Goal: Information Seeking & Learning: Learn about a topic

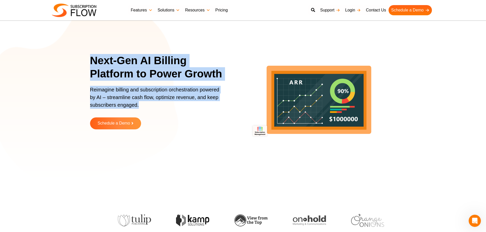
drag, startPoint x: 92, startPoint y: 59, endPoint x: 152, endPoint y: 106, distance: 76.9
click at [152, 106] on div "Next-Gen AI Billing Platform to Power Growth Reimagine billing and subscription…" at bounding box center [159, 95] width 139 height 83
click at [112, 96] on p "Reimagine billing and subscription orchestration powered by AI – streamline cas…" at bounding box center [156, 100] width 133 height 28
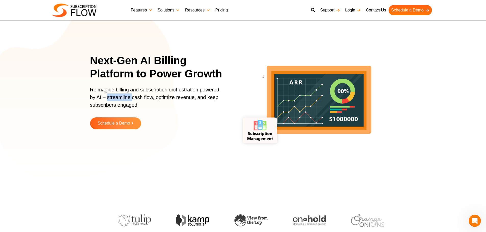
click at [112, 96] on p "Reimagine billing and subscription orchestration powered by AI – streamline cas…" at bounding box center [156, 100] width 133 height 28
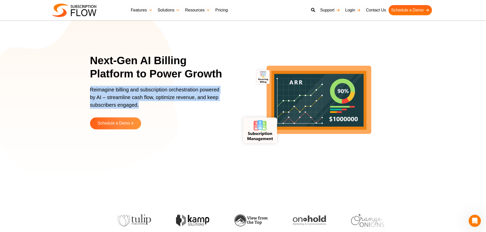
click at [112, 96] on p "Reimagine billing and subscription orchestration powered by AI – streamline cas…" at bounding box center [156, 100] width 133 height 28
click at [120, 91] on p "Reimagine billing and subscription orchestration powered by AI – streamline cas…" at bounding box center [156, 100] width 133 height 28
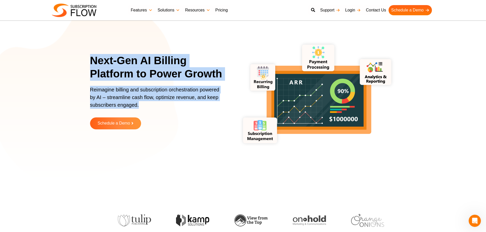
drag, startPoint x: 92, startPoint y: 59, endPoint x: 142, endPoint y: 104, distance: 67.0
click at [142, 104] on div "Next-Gen AI Billing Platform to Power Growth Reimagine billing and subscription…" at bounding box center [159, 95] width 139 height 83
click at [131, 97] on p "Reimagine billing and subscription orchestration powered by AI – streamline cas…" at bounding box center [156, 100] width 133 height 28
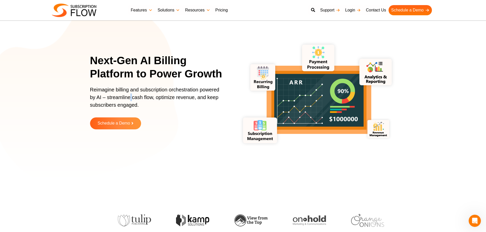
click at [131, 97] on p "Reimagine billing and subscription orchestration powered by AI – streamline cas…" at bounding box center [156, 100] width 133 height 28
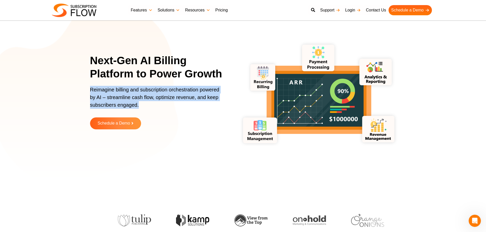
click at [131, 97] on p "Reimagine billing and subscription orchestration powered by AI – streamline cas…" at bounding box center [156, 100] width 133 height 28
click at [138, 97] on p "Reimagine billing and subscription orchestration powered by AI – streamline cas…" at bounding box center [156, 100] width 133 height 28
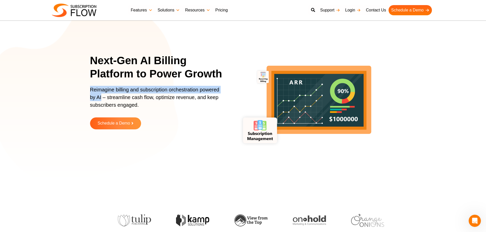
drag, startPoint x: 91, startPoint y: 90, endPoint x: 101, endPoint y: 96, distance: 12.0
click at [101, 96] on p "Reimagine billing and subscription orchestration powered by AI – streamline cas…" at bounding box center [156, 100] width 133 height 28
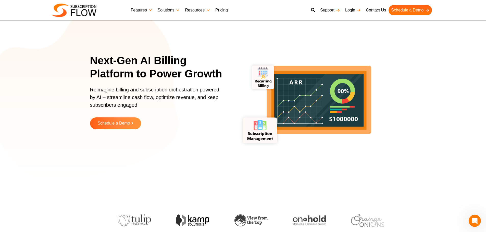
click at [118, 100] on p "Reimagine billing and subscription orchestration powered by AI – streamline cas…" at bounding box center [156, 100] width 133 height 28
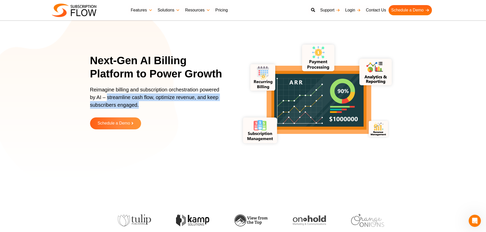
drag, startPoint x: 108, startPoint y: 98, endPoint x: 139, endPoint y: 105, distance: 32.0
click at [139, 105] on p "Reimagine billing and subscription orchestration powered by AI – streamline cas…" at bounding box center [156, 100] width 133 height 28
click at [155, 98] on p "Reimagine billing and subscription orchestration powered by AI – streamline cas…" at bounding box center [156, 100] width 133 height 28
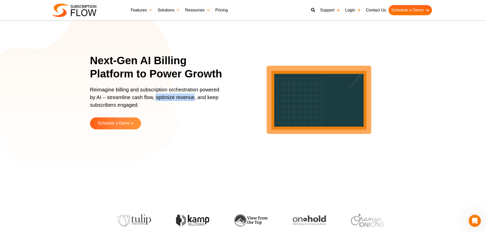
drag, startPoint x: 156, startPoint y: 98, endPoint x: 194, endPoint y: 99, distance: 38.0
click at [194, 99] on p "Reimagine billing and subscription orchestration powered by AI – streamline cas…" at bounding box center [156, 100] width 133 height 28
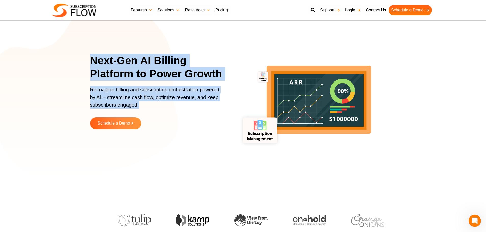
drag, startPoint x: 91, startPoint y: 58, endPoint x: 153, endPoint y: 108, distance: 79.4
click at [153, 108] on div "Next-Gen AI Billing Platform to Power Growth Reimagine billing and subscription…" at bounding box center [159, 95] width 139 height 83
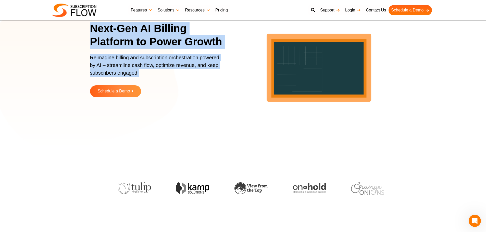
scroll to position [51, 0]
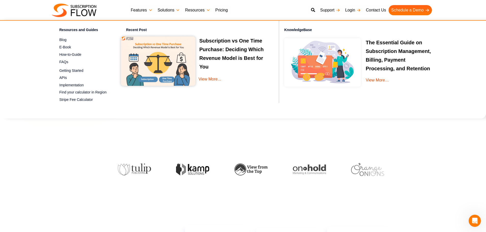
click at [223, 46] on h3 "Subscription vs One Time Purchase: Deciding Which Revenue Model is Best for You" at bounding box center [195, 53] width 149 height 35
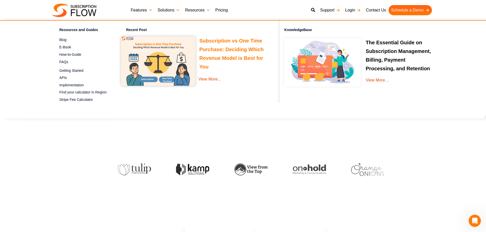
click at [223, 47] on link "Subscription vs One Time Purchase: Deciding Which Revenue Model is Best for You" at bounding box center [231, 54] width 64 height 33
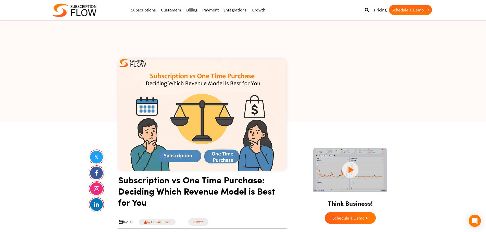
drag, startPoint x: 75, startPoint y: 171, endPoint x: 112, endPoint y: 32, distance: 143.3
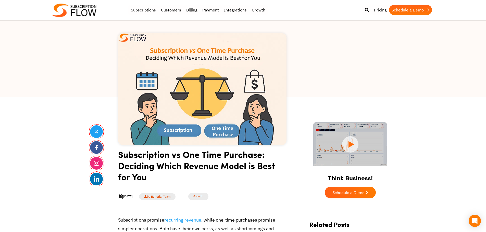
scroll to position [153, 0]
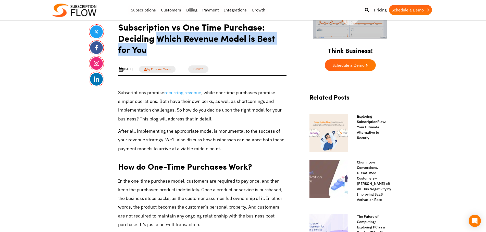
drag, startPoint x: 158, startPoint y: 39, endPoint x: 170, endPoint y: 56, distance: 20.5
click at [170, 56] on h1 "Subscription vs One Time Purchase: Deciding Which Revenue Model is Best for You" at bounding box center [202, 39] width 168 height 37
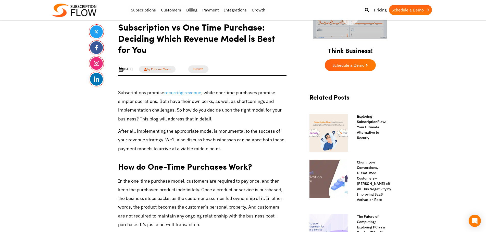
click at [131, 34] on h1 "Subscription vs One Time Purchase: Deciding Which Revenue Model is Best for You" at bounding box center [202, 39] width 168 height 37
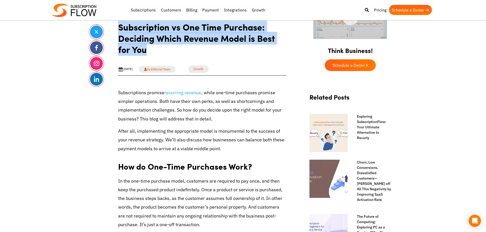
click at [131, 34] on h1 "Subscription vs One Time Purchase: Deciding Which Revenue Model is Best for You" at bounding box center [202, 39] width 168 height 37
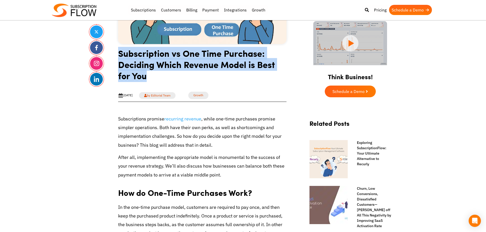
scroll to position [102, 0]
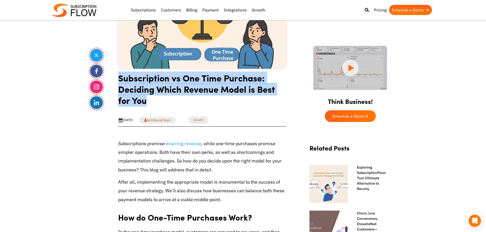
click at [130, 86] on h1 "Subscription vs One Time Purchase: Deciding Which Revenue Model is Best for You" at bounding box center [202, 90] width 168 height 37
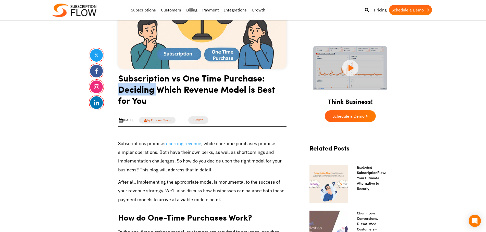
click at [130, 86] on h1 "Subscription vs One Time Purchase: Deciding Which Revenue Model is Best for You" at bounding box center [202, 90] width 168 height 37
click at [120, 79] on h1 "Subscription vs One Time Purchase: Deciding Which Revenue Model is Best for You" at bounding box center [202, 90] width 168 height 37
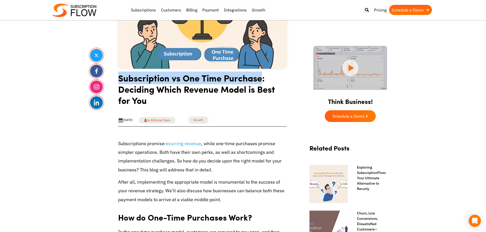
drag, startPoint x: 117, startPoint y: 78, endPoint x: 261, endPoint y: 83, distance: 144.7
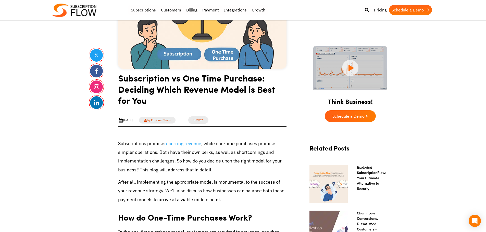
click at [133, 90] on h1 "Subscription vs One Time Purchase: Deciding Which Revenue Model is Best for You" at bounding box center [202, 90] width 168 height 37
click at [121, 90] on h1 "Subscription vs One Time Purchase: Deciding Which Revenue Model is Best for You" at bounding box center [202, 90] width 168 height 37
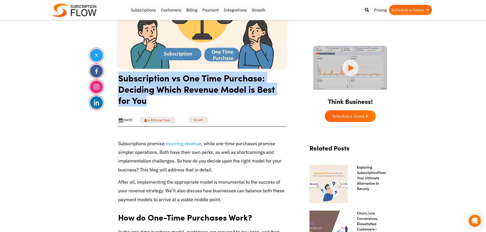
drag, startPoint x: 118, startPoint y: 80, endPoint x: 148, endPoint y: 100, distance: 35.7
click at [148, 100] on h1 "Subscription vs One Time Purchase: Deciding Which Revenue Model is Best for You" at bounding box center [202, 90] width 168 height 37
click at [127, 88] on h1 "Subscription vs One Time Purchase: Deciding Which Revenue Model is Best for You" at bounding box center [202, 90] width 168 height 37
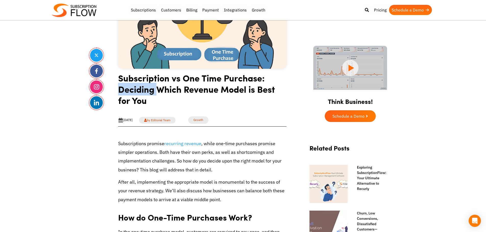
click at [127, 88] on h1 "Subscription vs One Time Purchase: Deciding Which Revenue Model is Best for You" at bounding box center [202, 90] width 168 height 37
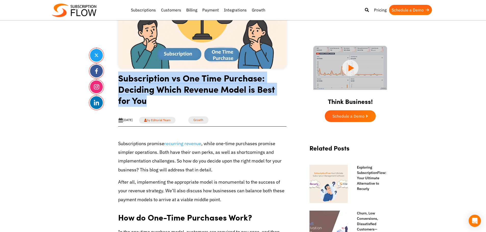
drag, startPoint x: 127, startPoint y: 88, endPoint x: 132, endPoint y: 89, distance: 5.6
click at [128, 89] on h1 "Subscription vs One Time Purchase: Deciding Which Revenue Model is Best for You" at bounding box center [202, 90] width 168 height 37
click at [148, 89] on h1 "Subscription vs One Time Purchase: Deciding Which Revenue Model is Best for You" at bounding box center [202, 90] width 168 height 37
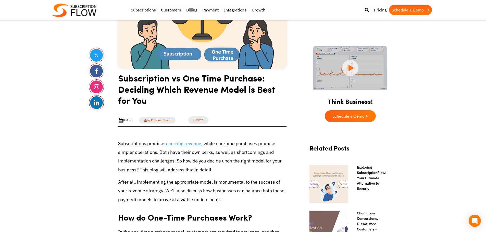
drag, startPoint x: 27, startPoint y: 162, endPoint x: 31, endPoint y: 161, distance: 5.0
click at [136, 88] on h1 "Subscription vs One Time Purchase: Deciding Which Revenue Model is Best for You" at bounding box center [202, 90] width 168 height 37
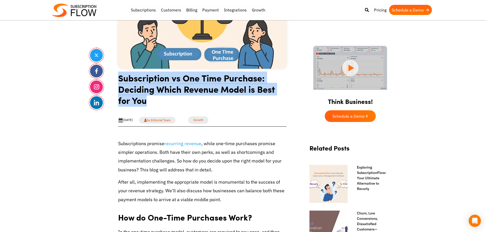
click at [136, 88] on h1 "Subscription vs One Time Purchase: Deciding Which Revenue Model is Best for You" at bounding box center [202, 90] width 168 height 37
click at [160, 94] on h1 "Subscription vs One Time Purchase: Deciding Which Revenue Model is Best for You" at bounding box center [202, 90] width 168 height 37
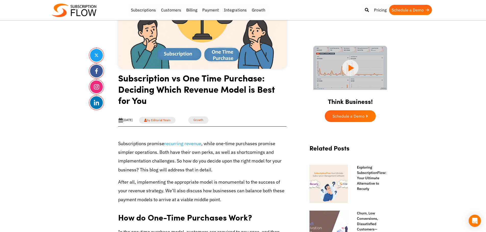
click at [159, 95] on h1 "Subscription vs One Time Purchase: Deciding Which Revenue Model is Best for You" at bounding box center [202, 90] width 168 height 37
click at [163, 94] on h1 "Subscription vs One Time Purchase: Deciding Which Revenue Model is Best for You" at bounding box center [202, 90] width 168 height 37
click at [187, 85] on h1 "Subscription vs One Time Purchase: Deciding Which Revenue Model is Best for You" at bounding box center [202, 90] width 168 height 37
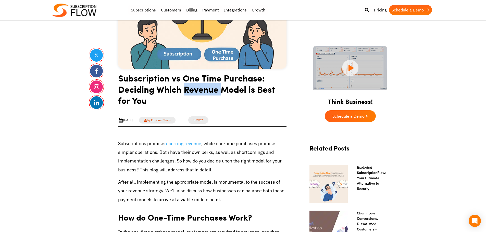
click at [187, 85] on h1 "Subscription vs One Time Purchase: Deciding Which Revenue Model is Best for You" at bounding box center [202, 90] width 168 height 37
drag, startPoint x: 187, startPoint y: 85, endPoint x: 187, endPoint y: 94, distance: 8.4
click at [187, 86] on h1 "Subscription vs One Time Purchase: Deciding Which Revenue Model is Best for You" at bounding box center [202, 90] width 168 height 37
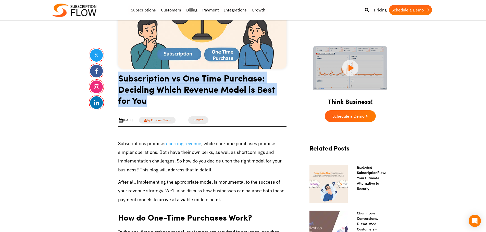
click at [187, 94] on h1 "Subscription vs One Time Purchase: Deciding Which Revenue Model is Best for You" at bounding box center [202, 90] width 168 height 37
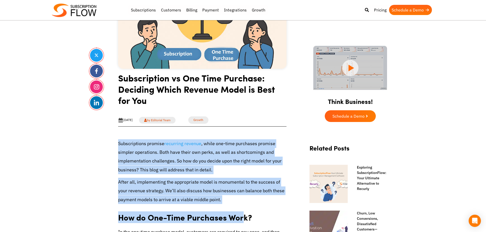
drag, startPoint x: 115, startPoint y: 143, endPoint x: 241, endPoint y: 205, distance: 140.0
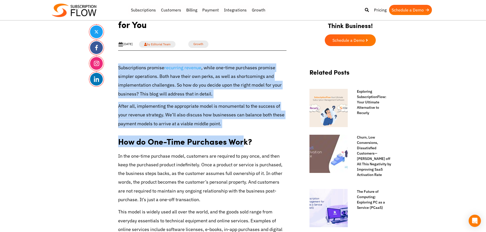
scroll to position [178, 0]
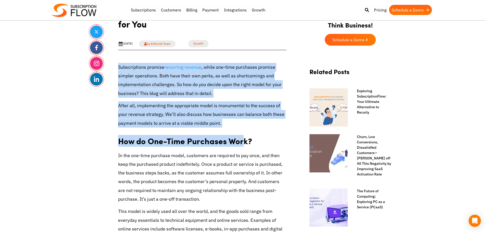
click at [138, 82] on p "Subscriptions promise recurring revenue , while one-time purchases promise simp…" at bounding box center [202, 80] width 168 height 35
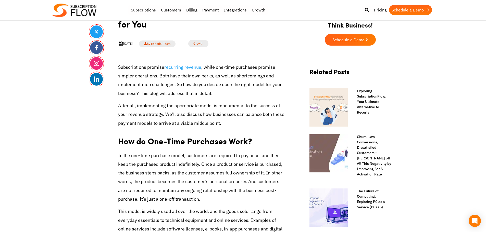
click at [170, 84] on p "Subscriptions promise recurring revenue , while one-time purchases promise simp…" at bounding box center [202, 80] width 168 height 35
drag, startPoint x: 170, startPoint y: 84, endPoint x: 170, endPoint y: 87, distance: 3.3
click at [170, 86] on p "Subscriptions promise recurring revenue , while one-time purchases promise simp…" at bounding box center [202, 80] width 168 height 35
click at [170, 87] on p "Subscriptions promise recurring revenue , while one-time purchases promise simp…" at bounding box center [202, 80] width 168 height 35
click at [178, 90] on p "Subscriptions promise recurring revenue , while one-time purchases promise simp…" at bounding box center [202, 80] width 168 height 35
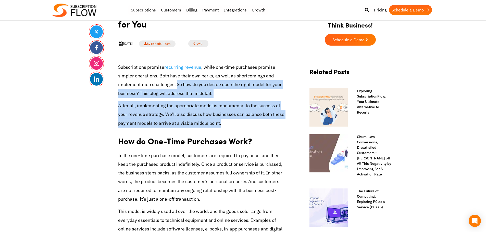
drag, startPoint x: 175, startPoint y: 86, endPoint x: 210, endPoint y: 121, distance: 49.0
click at [206, 119] on p "After all, implementing the appropriate model is monumental to the success of y…" at bounding box center [202, 114] width 168 height 26
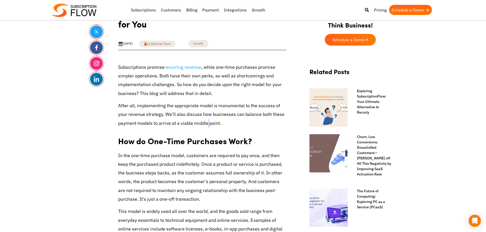
click at [206, 119] on p "After all, implementing the appropriate model is monumental to the success of y…" at bounding box center [202, 114] width 168 height 26
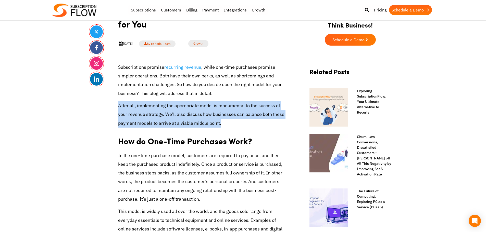
click at [206, 119] on p "After all, implementing the appropriate model is monumental to the success of y…" at bounding box center [202, 114] width 168 height 26
click at [212, 115] on p "After all, implementing the appropriate model is monumental to the success of y…" at bounding box center [202, 114] width 168 height 26
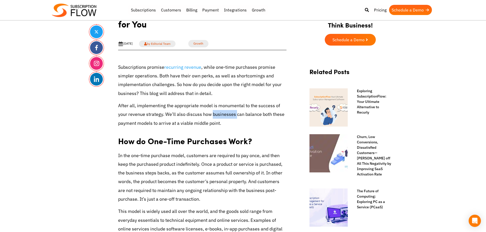
click at [212, 115] on p "After all, implementing the appropriate model is monumental to the success of y…" at bounding box center [202, 114] width 168 height 26
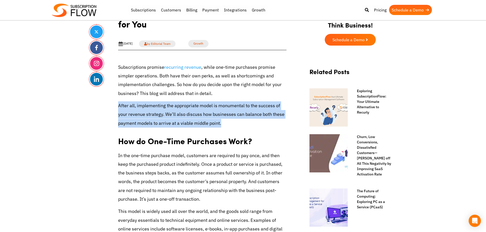
click at [212, 115] on p "After all, implementing the appropriate model is monumental to the success of y…" at bounding box center [202, 114] width 168 height 26
click at [219, 116] on p "After all, implementing the appropriate model is monumental to the success of y…" at bounding box center [202, 114] width 168 height 26
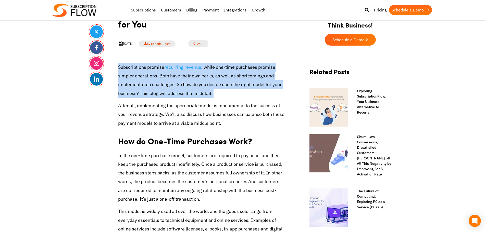
click at [131, 70] on p "Subscriptions promise recurring revenue , while one-time purchases promise simp…" at bounding box center [202, 80] width 168 height 35
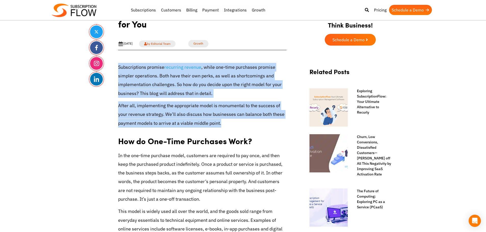
drag, startPoint x: 118, startPoint y: 68, endPoint x: 207, endPoint y: 116, distance: 101.2
click at [207, 116] on p "After all, implementing the appropriate model is monumental to the success of y…" at bounding box center [202, 114] width 168 height 26
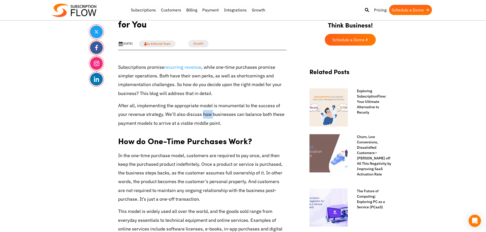
click at [207, 116] on p "After all, implementing the appropriate model is monumental to the success of y…" at bounding box center [202, 114] width 168 height 26
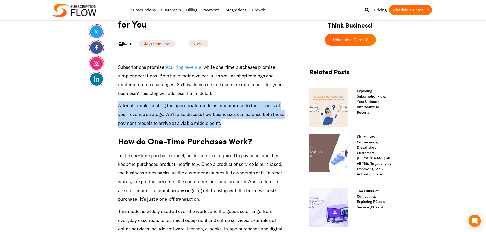
click at [207, 116] on p "After all, implementing the appropriate model is monumental to the success of y…" at bounding box center [202, 114] width 168 height 26
click at [213, 117] on p "After all, implementing the appropriate model is monumental to the success of y…" at bounding box center [202, 114] width 168 height 26
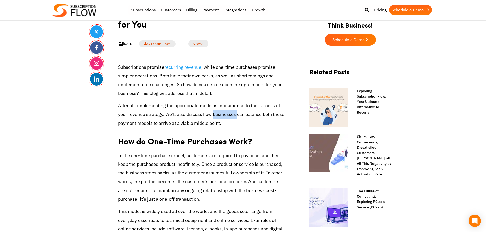
click at [213, 117] on p "After all, implementing the appropriate model is monumental to the success of y…" at bounding box center [202, 114] width 168 height 26
click at [201, 116] on p "After all, implementing the appropriate model is monumental to the success of y…" at bounding box center [202, 114] width 168 height 26
click at [128, 106] on p "After all, implementing the appropriate model is monumental to the success of y…" at bounding box center [202, 114] width 168 height 26
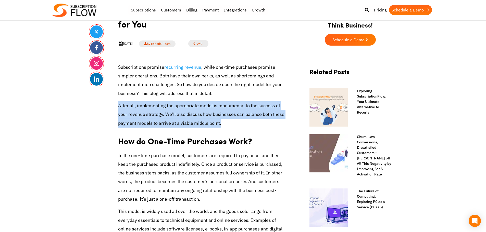
drag, startPoint x: 118, startPoint y: 107, endPoint x: 268, endPoint y: 124, distance: 151.1
click at [268, 124] on p "After all, implementing the appropriate model is monumental to the success of y…" at bounding box center [202, 114] width 168 height 26
click at [196, 118] on p "After all, implementing the appropriate model is monumental to the success of y…" at bounding box center [202, 114] width 168 height 26
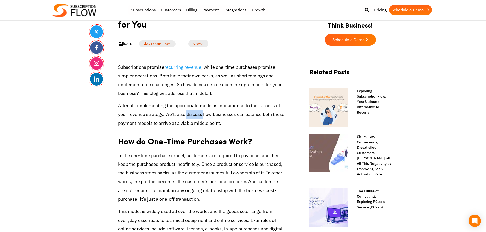
click at [196, 118] on p "After all, implementing the appropriate model is monumental to the success of y…" at bounding box center [202, 114] width 168 height 26
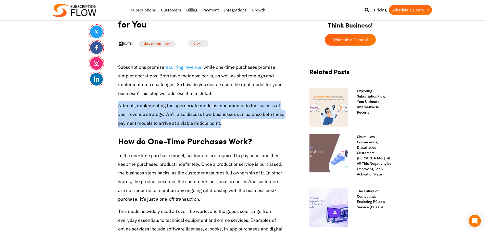
click at [196, 118] on p "After all, implementing the appropriate model is monumental to the success of y…" at bounding box center [202, 114] width 168 height 26
click at [191, 117] on p "After all, implementing the appropriate model is monumental to the success of y…" at bounding box center [202, 114] width 168 height 26
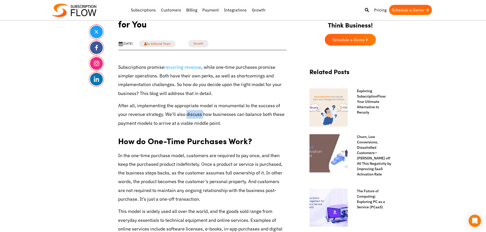
click at [191, 117] on p "After all, implementing the appropriate model is monumental to the success of y…" at bounding box center [202, 114] width 168 height 26
click at [170, 115] on p "After all, implementing the appropriate model is monumental to the success of y…" at bounding box center [202, 114] width 168 height 26
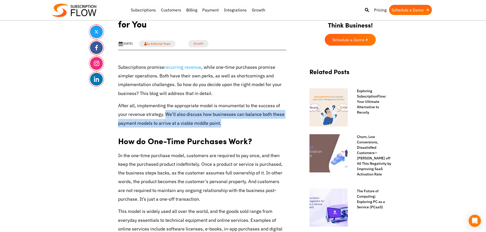
drag, startPoint x: 165, startPoint y: 114, endPoint x: 224, endPoint y: 121, distance: 59.4
click at [224, 121] on p "After all, implementing the appropriate model is monumental to the success of y…" at bounding box center [202, 114] width 168 height 26
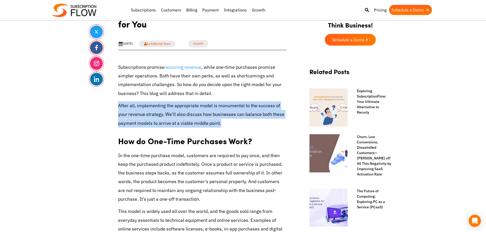
drag, startPoint x: 116, startPoint y: 105, endPoint x: 248, endPoint y: 120, distance: 132.4
click at [169, 112] on p "After all, implementing the appropriate model is monumental to the success of y…" at bounding box center [202, 114] width 168 height 26
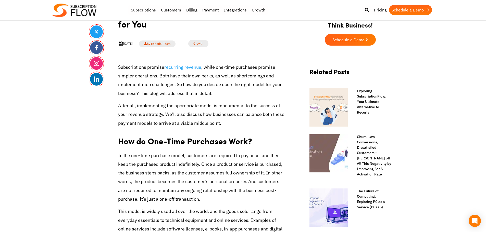
drag, startPoint x: 169, startPoint y: 112, endPoint x: 187, endPoint y: 101, distance: 21.3
click at [172, 110] on p "After all, implementing the appropriate model is monumental to the success of y…" at bounding box center [202, 114] width 168 height 26
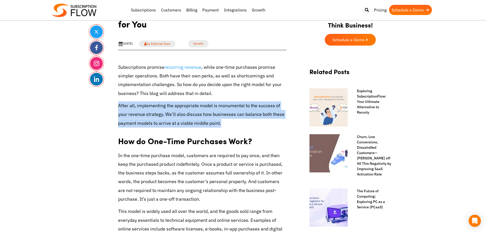
click at [234, 108] on p "After all, implementing the appropriate model is monumental to the success of y…" at bounding box center [202, 114] width 168 height 26
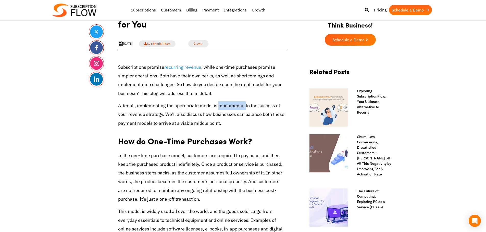
click at [234, 108] on p "After all, implementing the appropriate model is monumental to the success of y…" at bounding box center [202, 114] width 168 height 26
click at [149, 117] on p "After all, implementing the appropriate model is monumental to the success of y…" at bounding box center [202, 114] width 168 height 26
click at [130, 117] on p "After all, implementing the appropriate model is monumental to the success of y…" at bounding box center [202, 114] width 168 height 26
drag, startPoint x: 127, startPoint y: 114, endPoint x: 162, endPoint y: 115, distance: 34.4
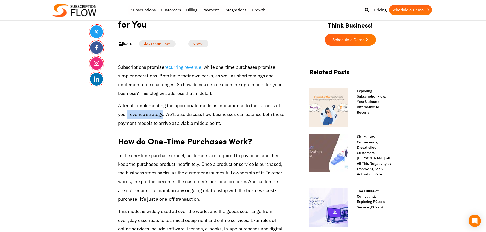
click at [162, 115] on p "After all, implementing the appropriate model is monumental to the success of y…" at bounding box center [202, 114] width 168 height 26
click at [167, 115] on p "After all, implementing the appropriate model is monumental to the success of y…" at bounding box center [202, 114] width 168 height 26
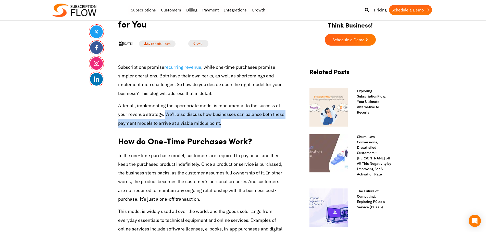
drag, startPoint x: 172, startPoint y: 115, endPoint x: 241, endPoint y: 126, distance: 70.0
click at [241, 126] on p "After all, implementing the appropriate model is monumental to the success of y…" at bounding box center [202, 114] width 168 height 26
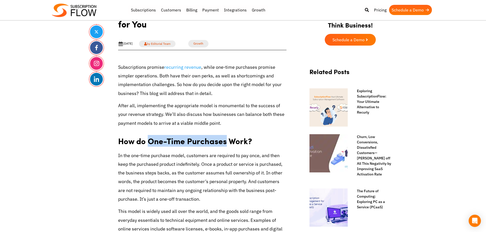
drag, startPoint x: 148, startPoint y: 142, endPoint x: 224, endPoint y: 145, distance: 76.1
click at [224, 145] on strong "How do One-Time Purchases Work?" at bounding box center [185, 141] width 134 height 12
click at [140, 139] on strong "How do One-Time Purchases Work?" at bounding box center [185, 141] width 134 height 12
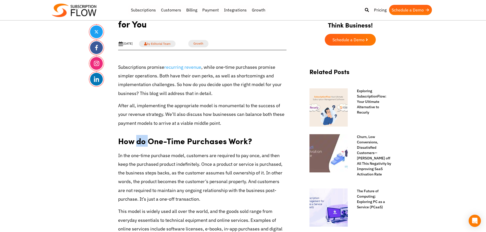
click at [140, 139] on strong "How do One-Time Purchases Work?" at bounding box center [185, 141] width 134 height 12
click at [125, 143] on strong "How do One-Time Purchases Work?" at bounding box center [185, 141] width 134 height 12
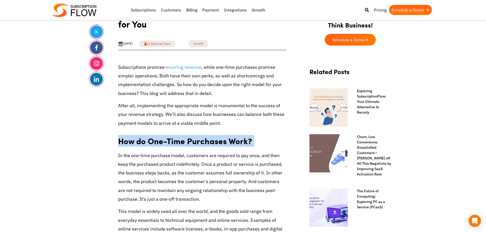
click at [125, 143] on strong "How do One-Time Purchases Work?" at bounding box center [185, 141] width 134 height 12
click at [137, 143] on strong "How do One-Time Purchases Work?" at bounding box center [185, 141] width 134 height 12
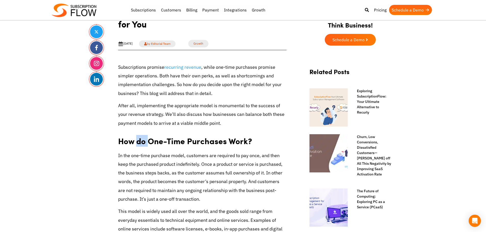
click at [137, 143] on strong "How do One-Time Purchases Work?" at bounding box center [185, 141] width 134 height 12
click at [133, 143] on strong "How do One-Time Purchases Work?" at bounding box center [185, 141] width 134 height 12
click at [146, 144] on strong "How do One-Time Purchases Work?" at bounding box center [185, 141] width 134 height 12
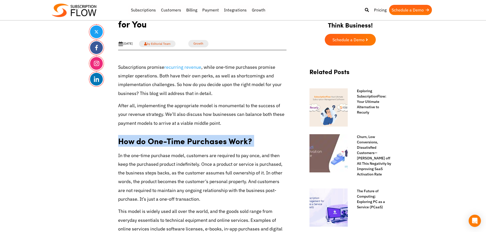
click at [146, 144] on strong "How do One-Time Purchases Work?" at bounding box center [185, 141] width 134 height 12
click at [183, 137] on strong "How do One-Time Purchases Work?" at bounding box center [185, 141] width 134 height 12
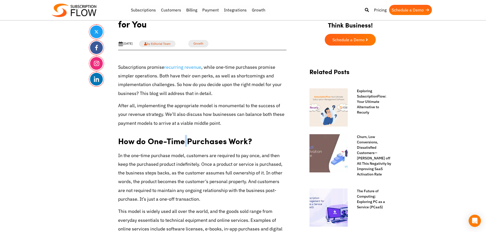
click at [183, 137] on strong "How do One-Time Purchases Work?" at bounding box center [185, 141] width 134 height 12
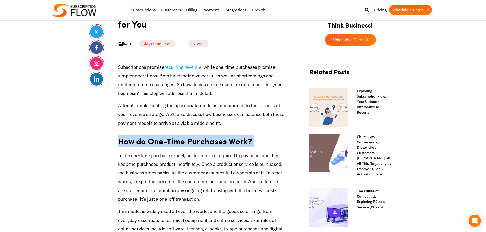
click at [183, 137] on strong "How do One-Time Purchases Work?" at bounding box center [185, 141] width 134 height 12
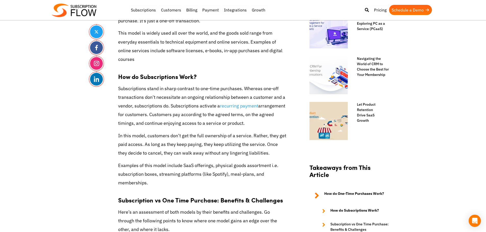
scroll to position [561, 0]
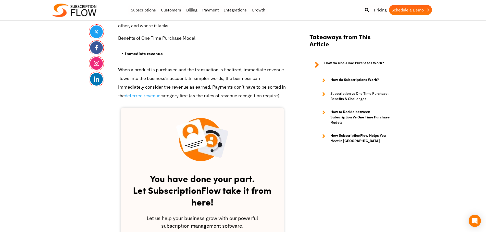
click at [163, 82] on p "When a product is purchased and the transaction is finalized, immediate revenue…" at bounding box center [202, 83] width 168 height 35
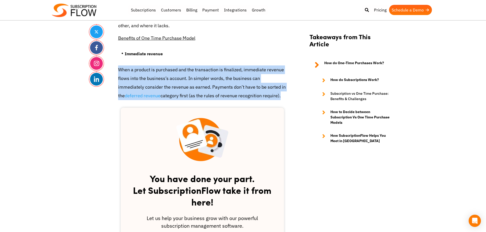
click at [163, 82] on p "When a product is purchased and the transaction is finalized, immediate revenue…" at bounding box center [202, 83] width 168 height 35
click at [190, 82] on p "When a product is purchased and the transaction is finalized, immediate revenue…" at bounding box center [202, 83] width 168 height 35
